Goal: Find specific page/section: Find specific page/section

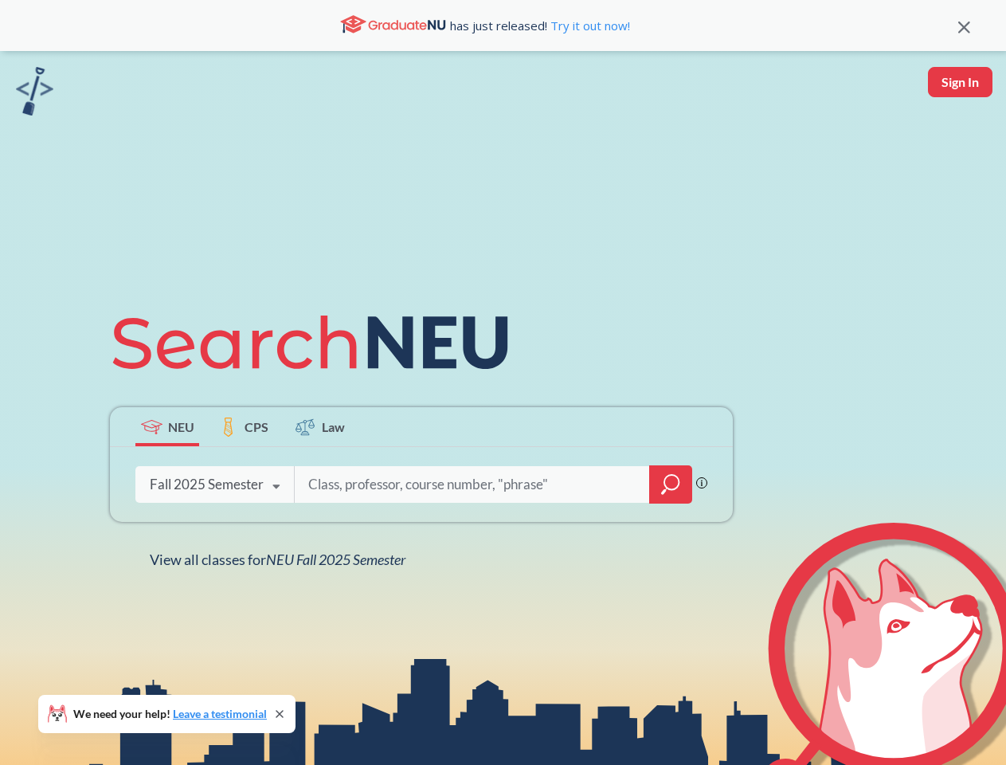
click at [503, 382] on icon at bounding box center [317, 342] width 415 height 89
click at [964, 25] on icon at bounding box center [964, 28] width 12 height 12
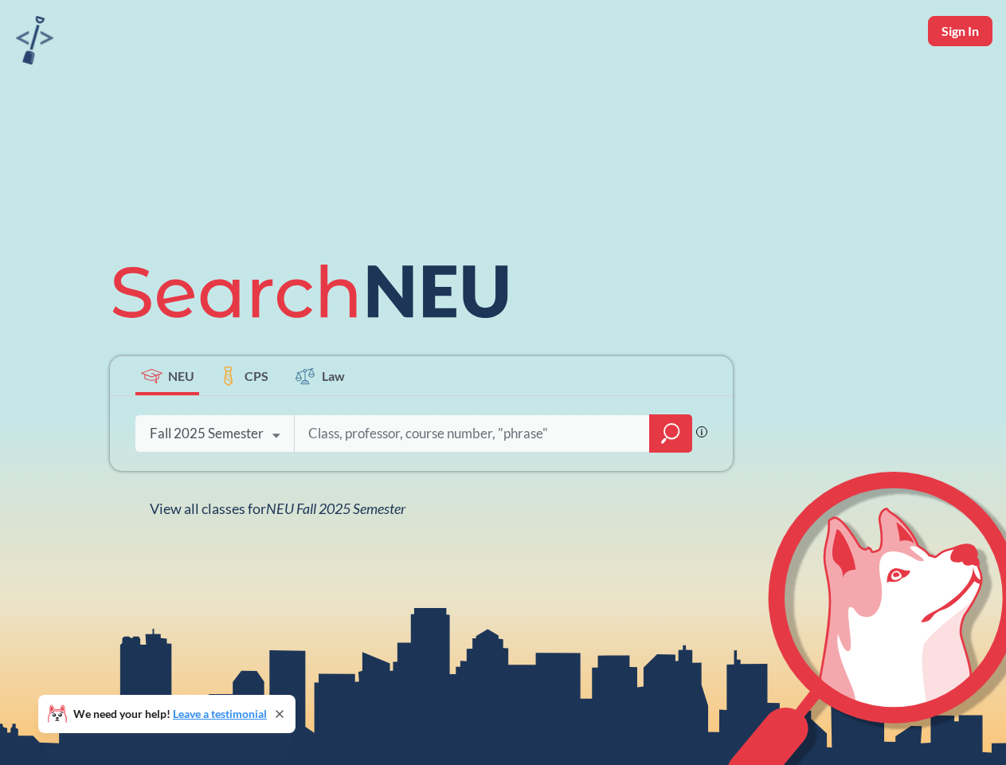
click at [960, 82] on div "NEU CPS Law Phrase search guarantees the exact search appears in the results. E…" at bounding box center [503, 382] width 1006 height 765
click at [167, 426] on div "Fall 2025 Semester" at bounding box center [207, 434] width 114 height 18
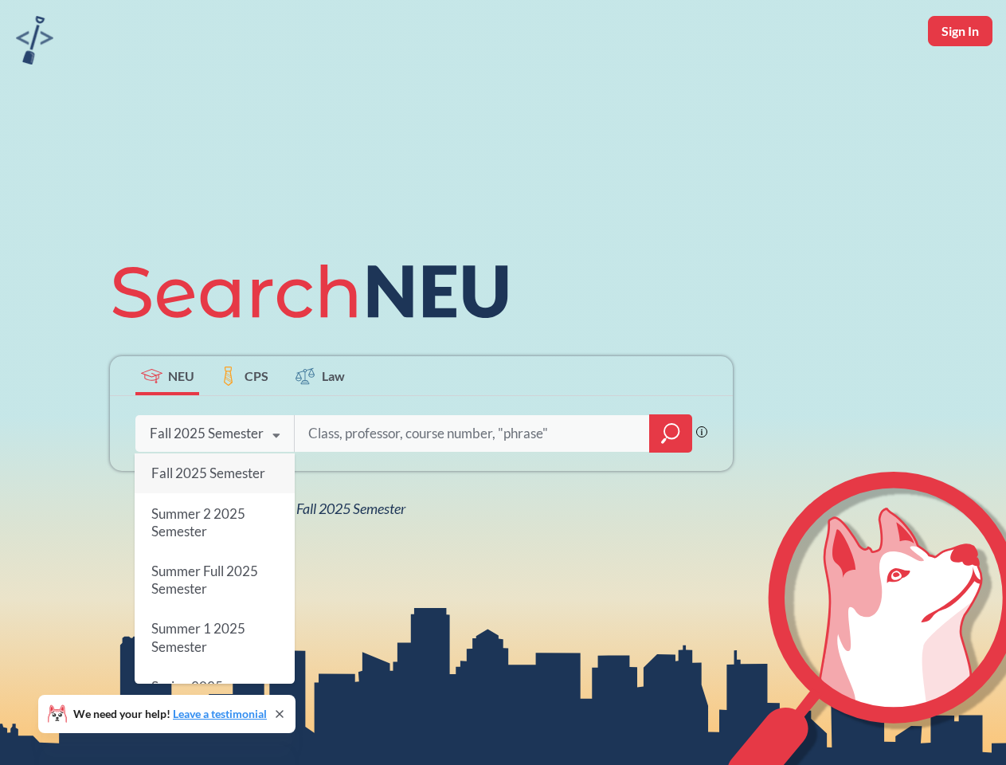
click at [244, 426] on div "Fall 2025 Semester" at bounding box center [207, 434] width 114 height 18
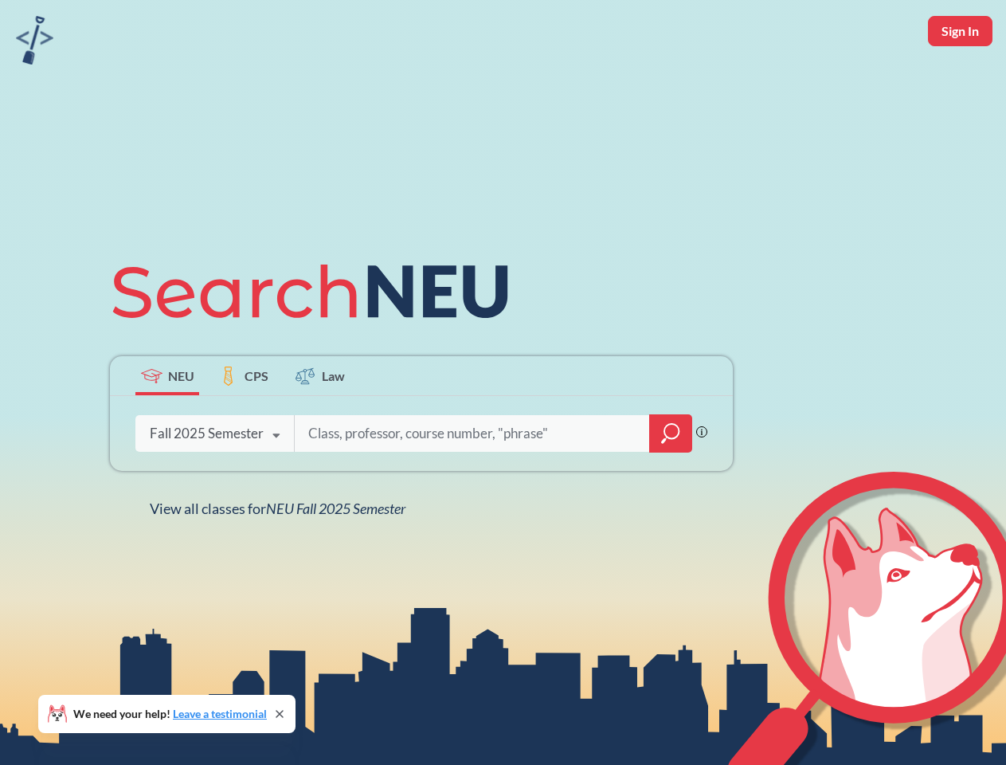
click at [320, 426] on input "search" at bounding box center [472, 433] width 331 height 33
click at [671, 484] on div "NEU CPS Law Phrase search guarantees the exact search appears in the results. E…" at bounding box center [421, 382] width 642 height 271
click at [214, 484] on div "NEU CPS Law Phrase search guarantees the exact search appears in the results. E…" at bounding box center [421, 382] width 642 height 271
click at [276, 487] on div "NEU CPS Law Phrase search guarantees the exact search appears in the results. E…" at bounding box center [421, 382] width 642 height 271
click at [281, 559] on div "NEU CPS Law Phrase search guarantees the exact search appears in the results. E…" at bounding box center [503, 382] width 1006 height 765
